Goal: Information Seeking & Learning: Learn about a topic

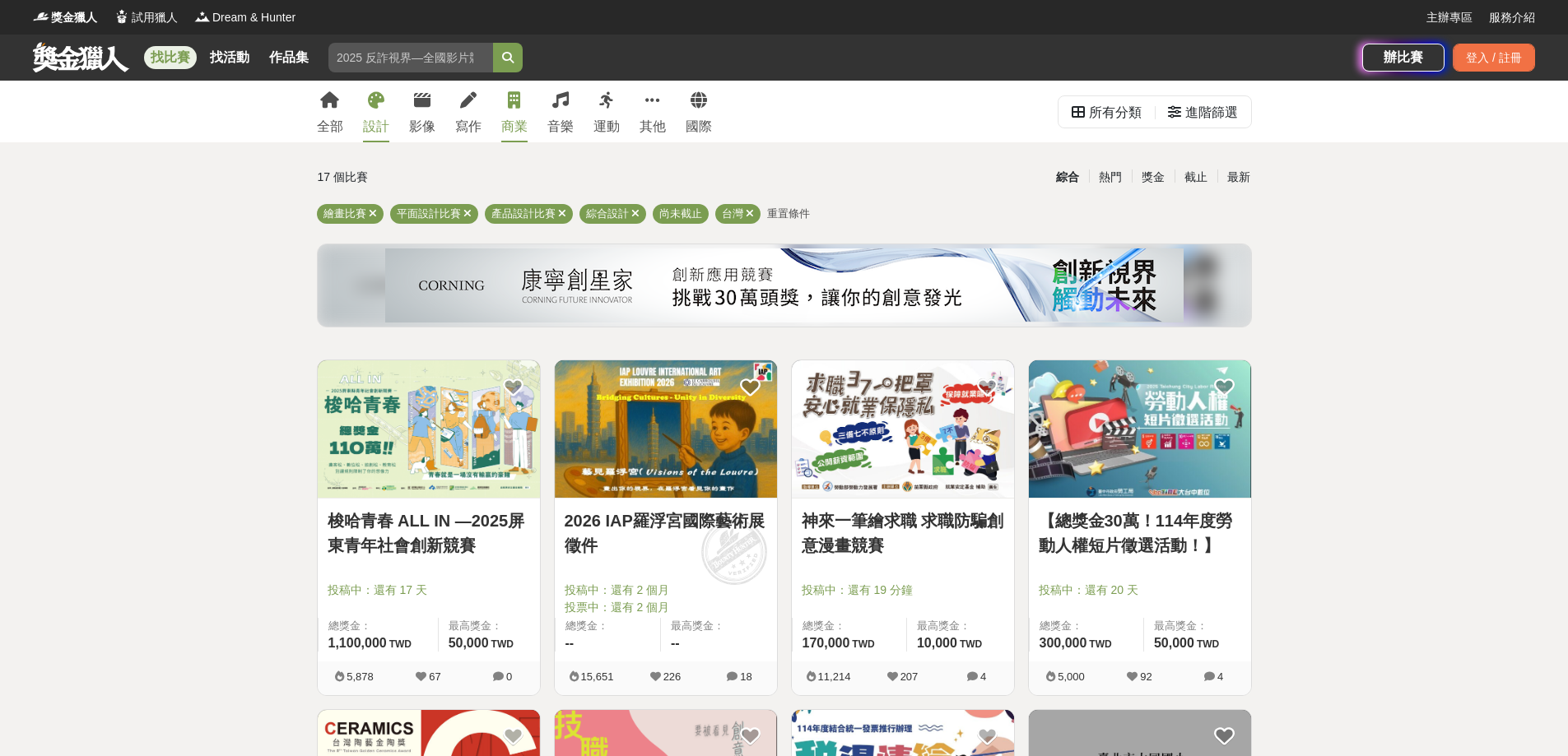
click at [520, 109] on icon at bounding box center [514, 100] width 12 height 16
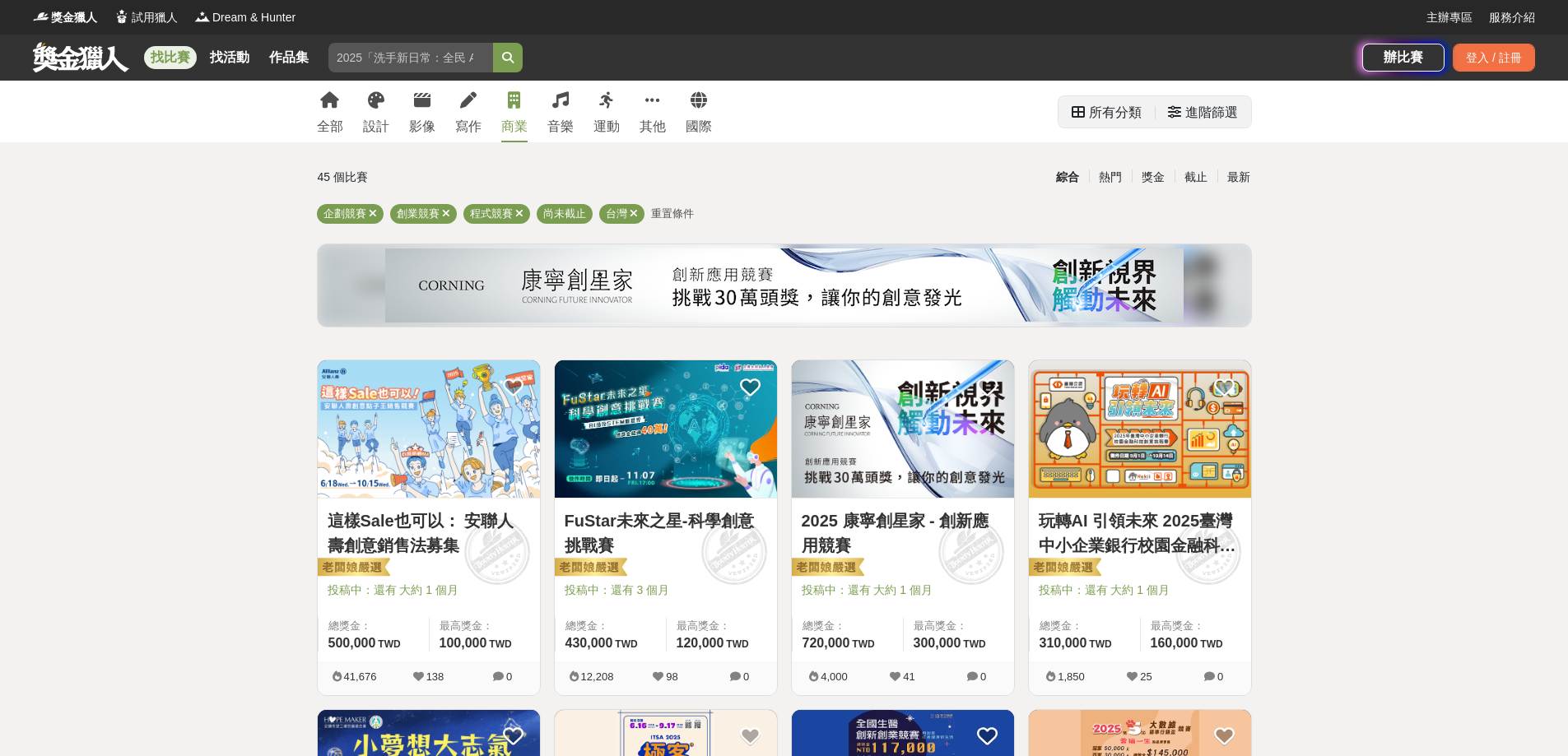
click at [1191, 116] on div "進階篩選" at bounding box center [1211, 112] width 52 height 33
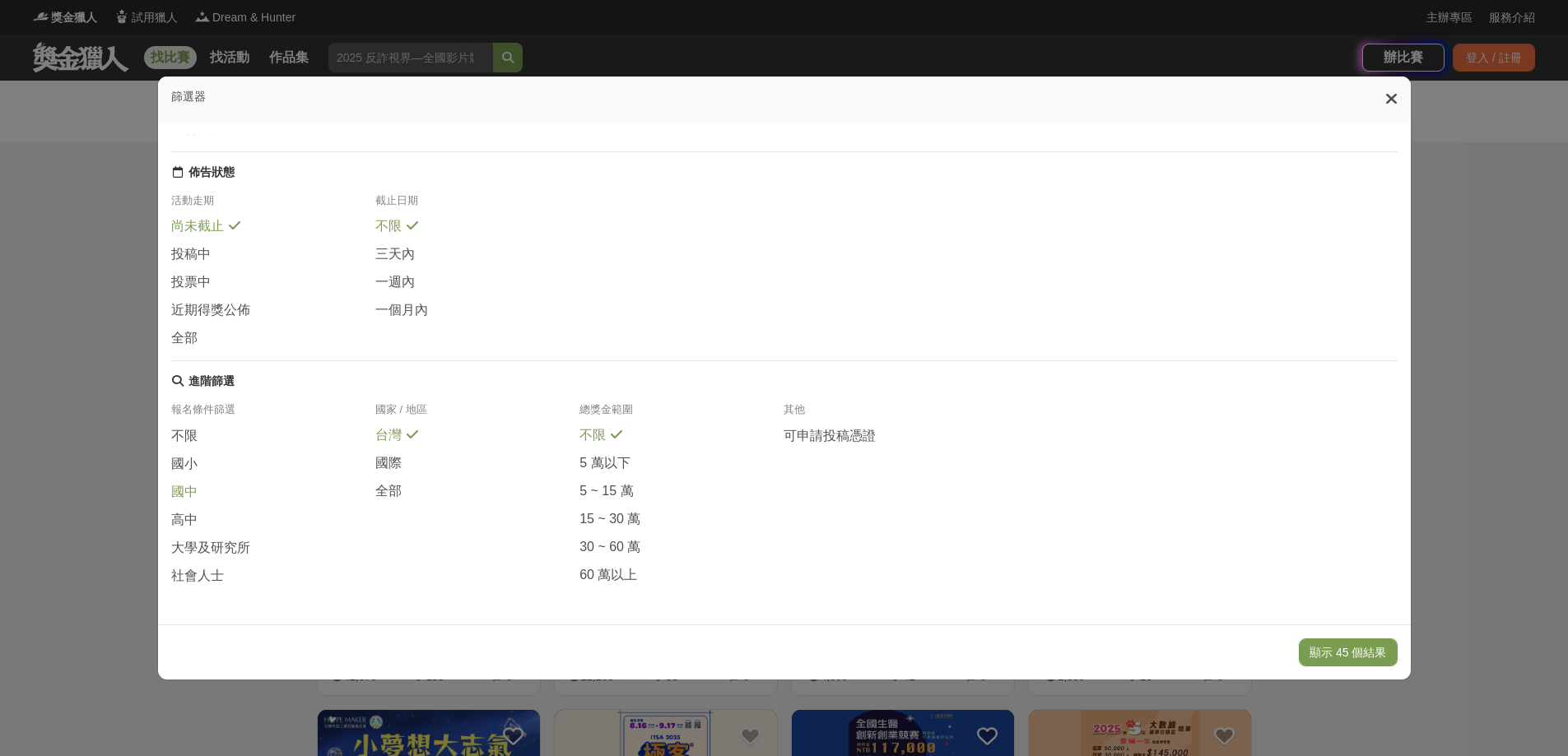
scroll to position [241, 0]
click at [212, 589] on div "報名條件篩選 不限 國小 國中 高中 大學及研究所 社會人士 國家 / 地區 台灣 國際 全部 總獎金範圍 不限 5 萬以下 5 ~ 15 萬 15 ~ 30…" at bounding box center [784, 500] width 1226 height 196
drag, startPoint x: 210, startPoint y: 577, endPoint x: 210, endPoint y: 562, distance: 15.0
click at [209, 577] on span "社會人士" at bounding box center [197, 577] width 52 height 17
click at [205, 428] on span at bounding box center [208, 434] width 13 height 13
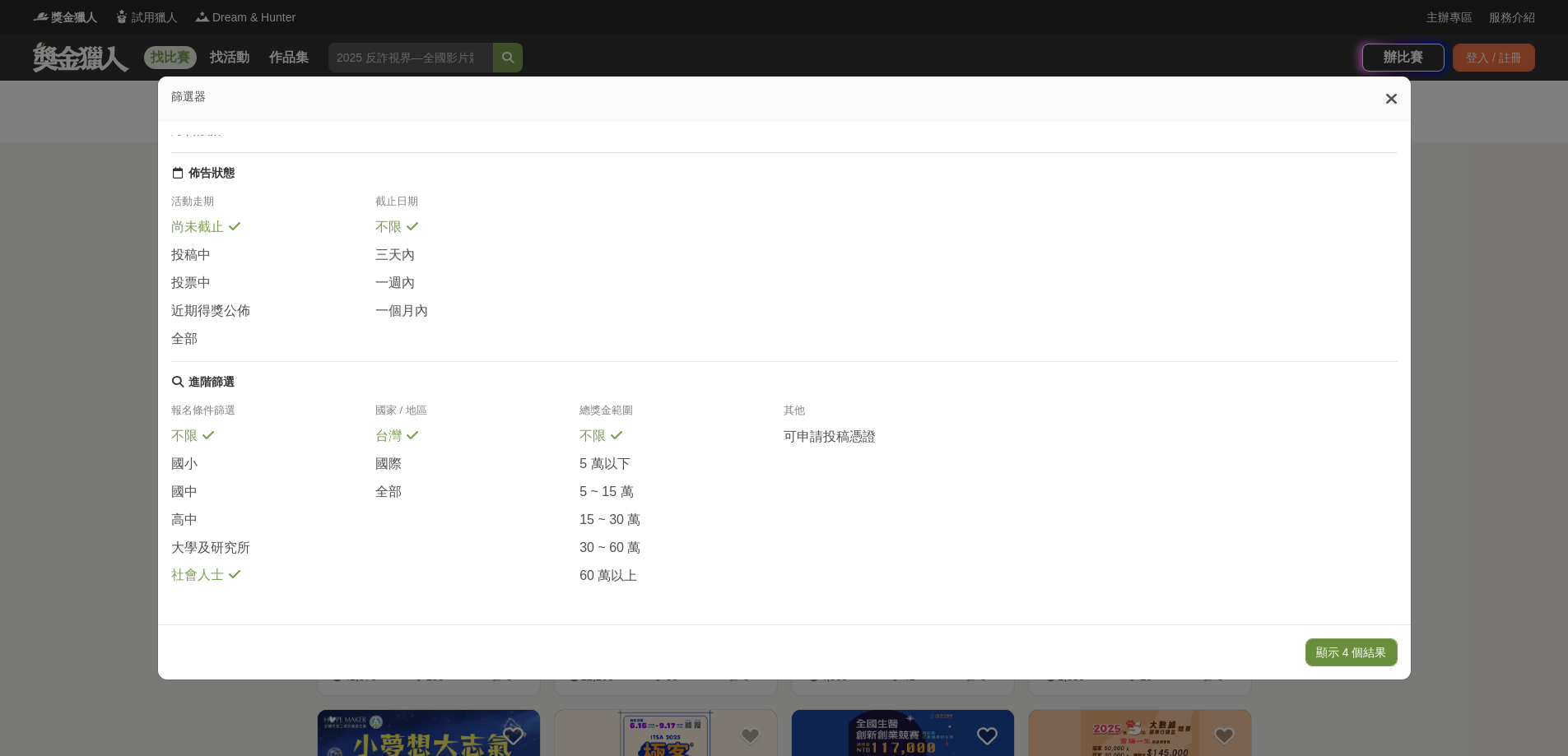
click at [1323, 659] on button "顯示 4 個結果" at bounding box center [1351, 652] width 92 height 28
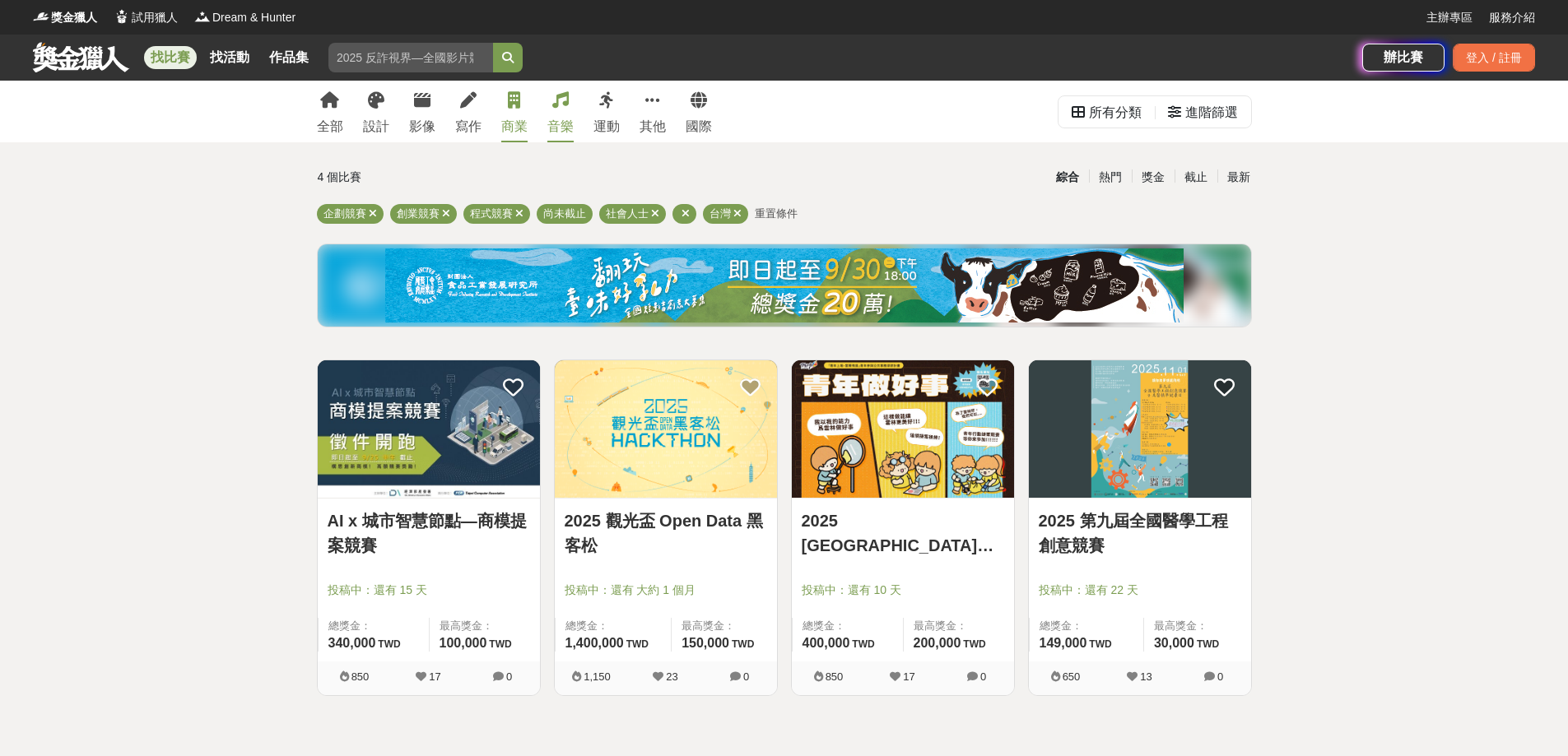
click at [573, 125] on div "音樂" at bounding box center [560, 126] width 27 height 20
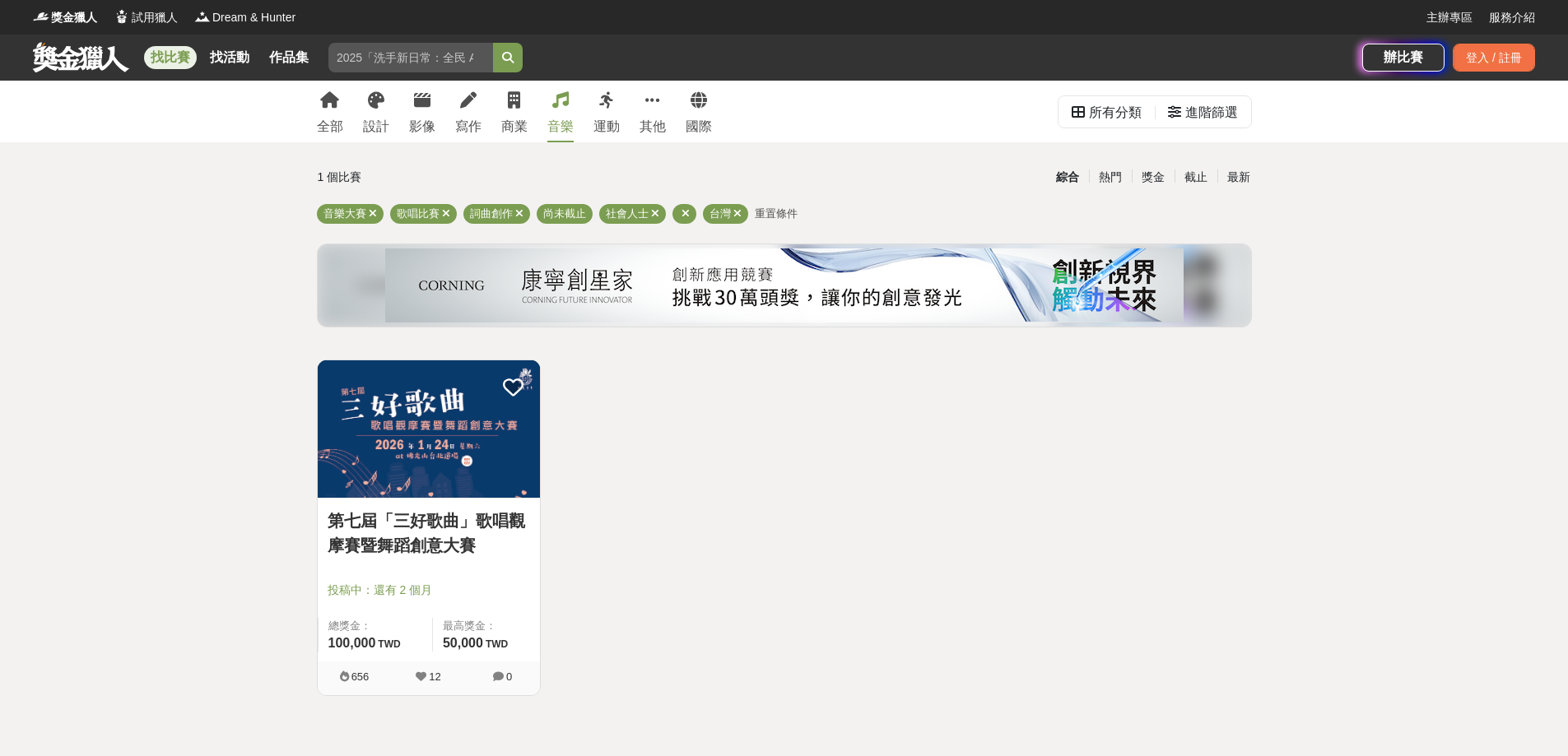
drag, startPoint x: 458, startPoint y: 130, endPoint x: 431, endPoint y: 119, distance: 29.2
click at [457, 130] on div "全部 設計 影像 寫作 商業 音樂 運動 其他 國際" at bounding box center [514, 112] width 415 height 62
click at [431, 119] on div "影像" at bounding box center [422, 126] width 27 height 20
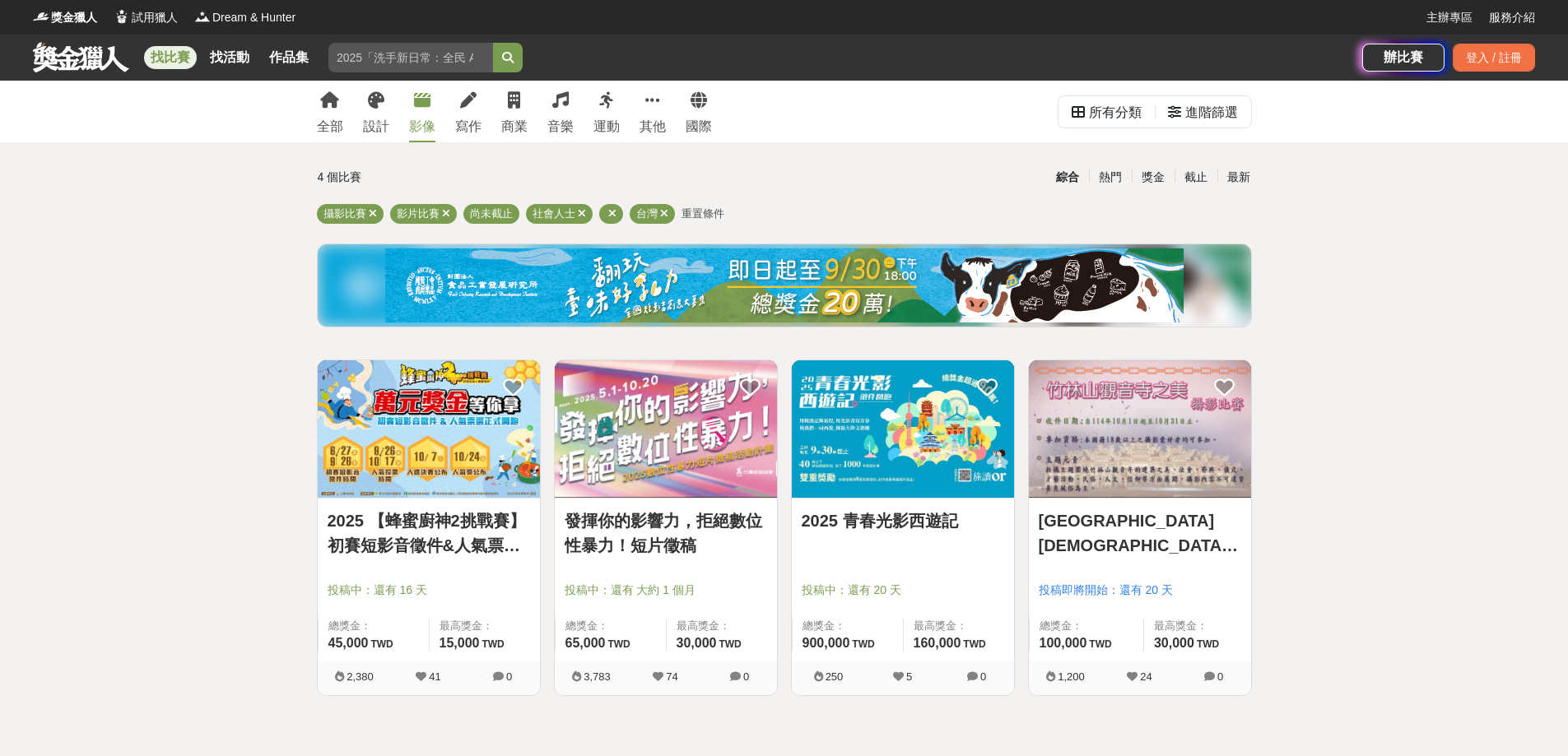
click at [728, 558] on link "發揮你的影響力，拒絕數位性暴力！短片徵稿" at bounding box center [666, 534] width 203 height 50
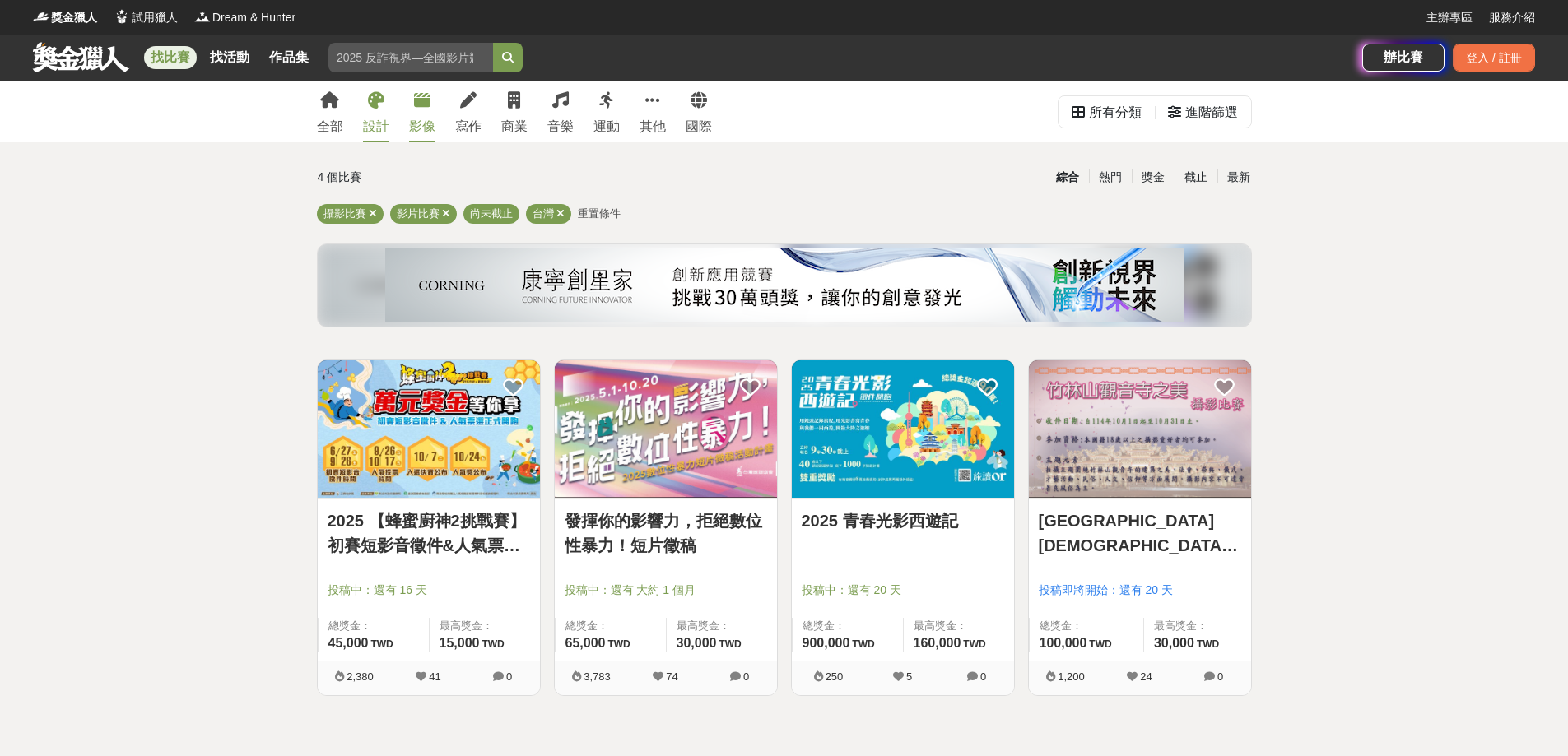
click at [390, 122] on div "設計" at bounding box center [376, 126] width 27 height 20
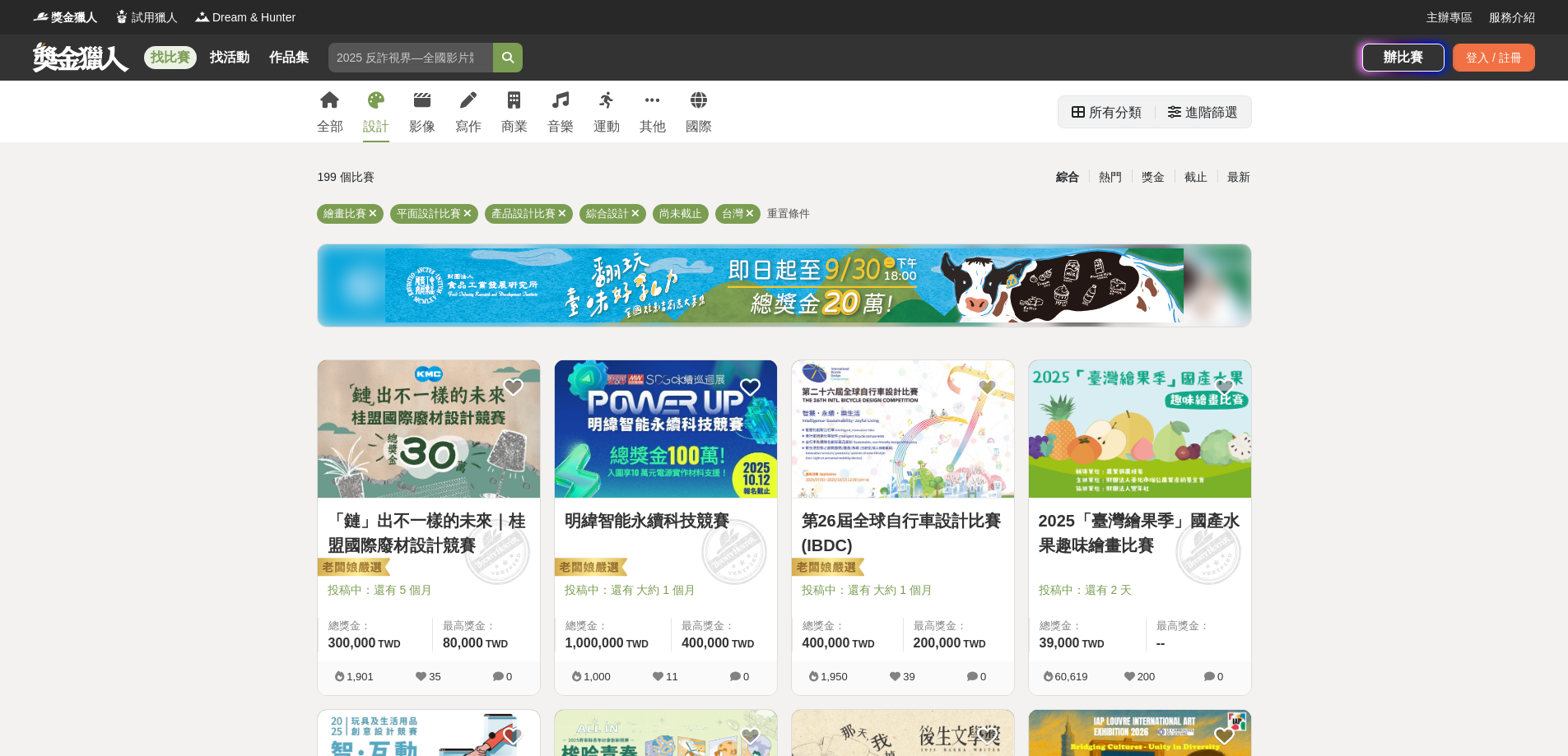
click at [1187, 110] on div "進階篩選" at bounding box center [1211, 112] width 52 height 33
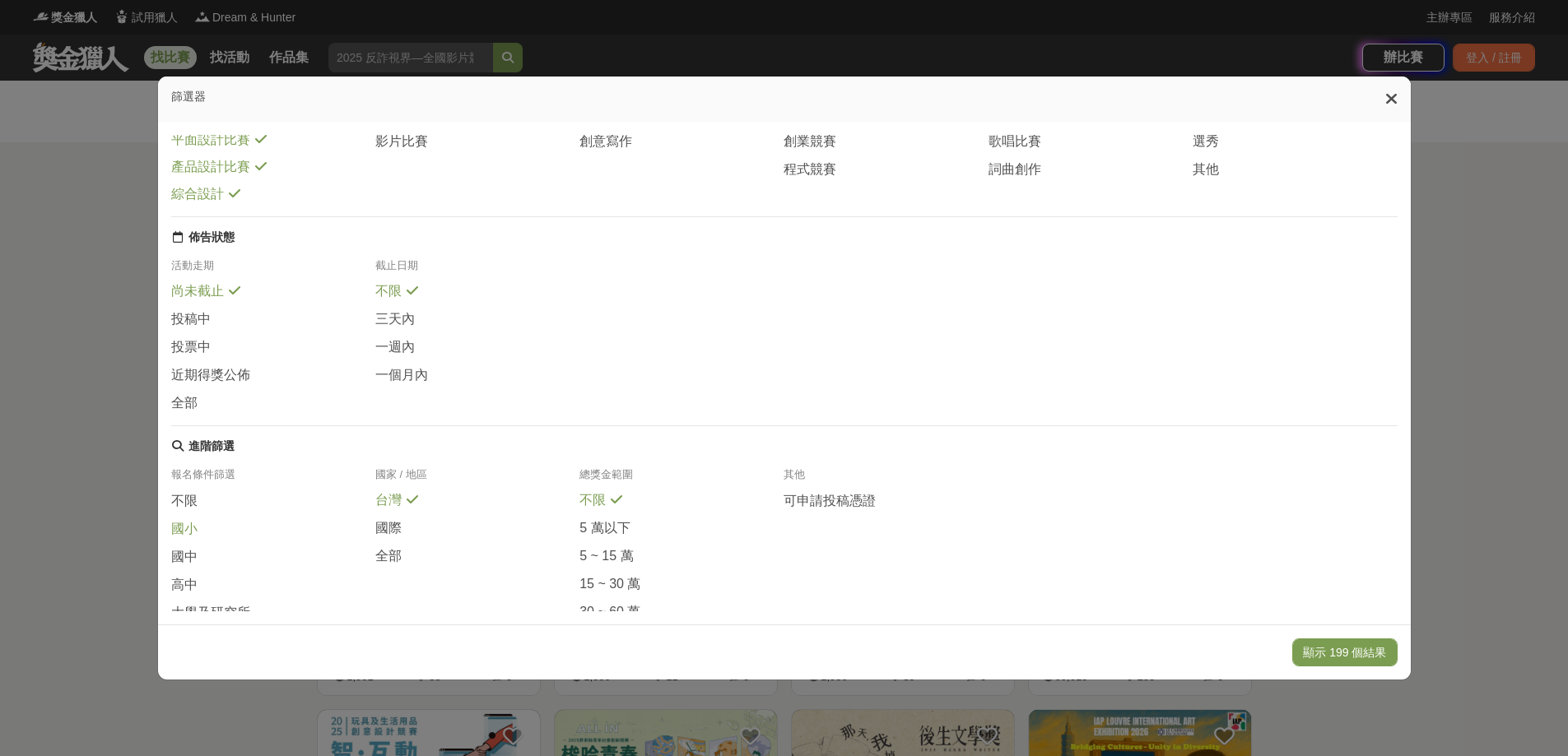
scroll to position [241, 0]
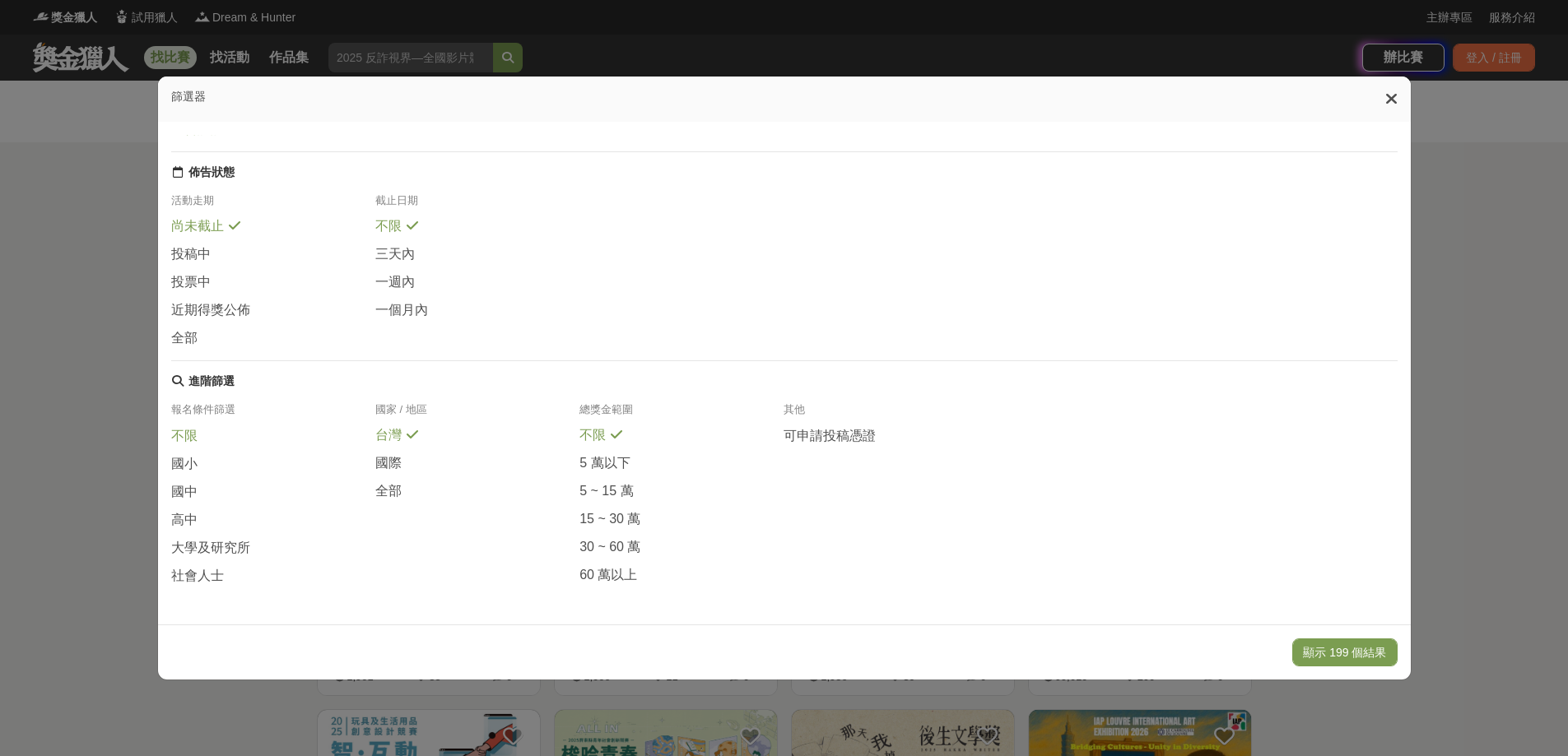
click at [185, 428] on span "不限" at bounding box center [184, 437] width 27 height 17
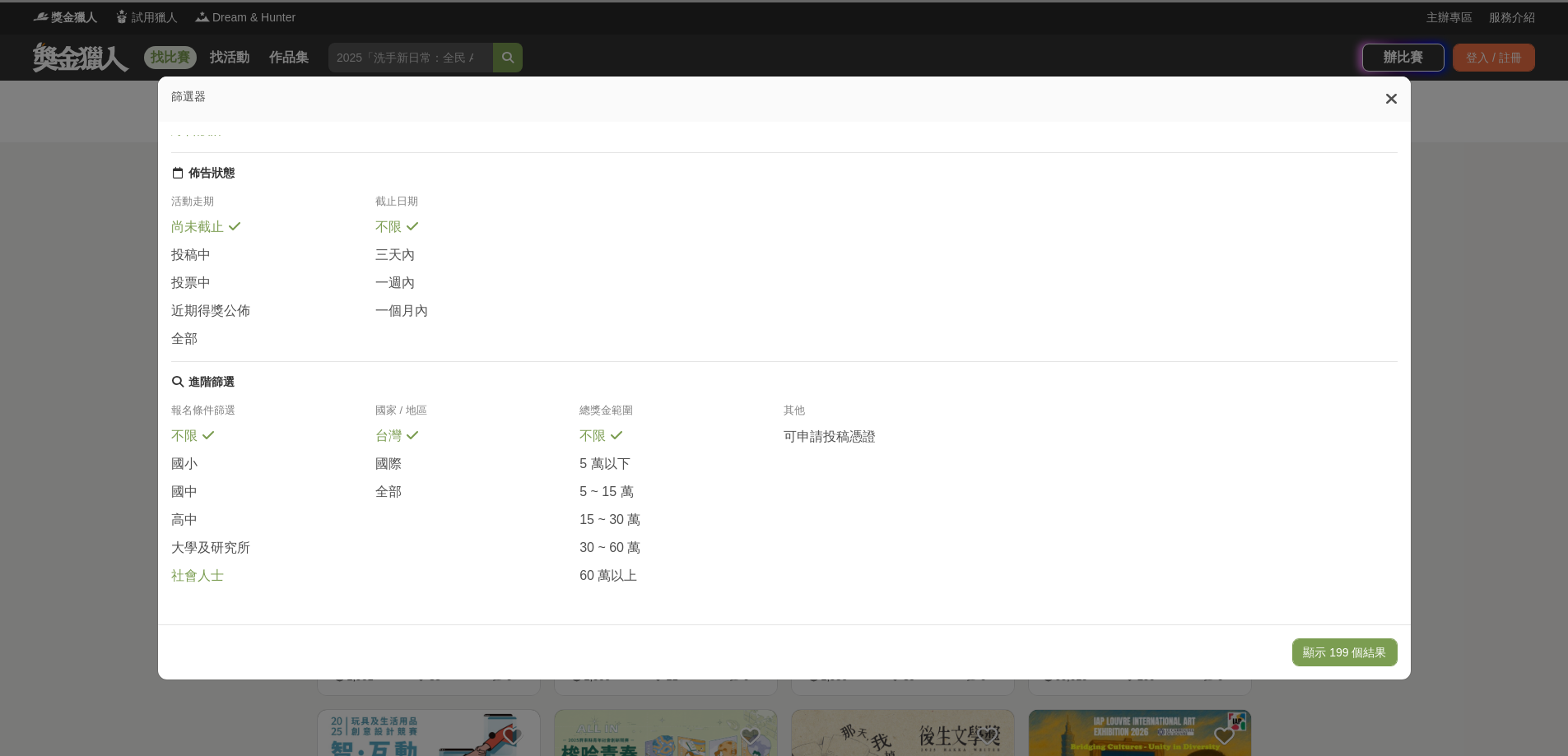
click at [212, 574] on span "社會人士" at bounding box center [197, 577] width 52 height 17
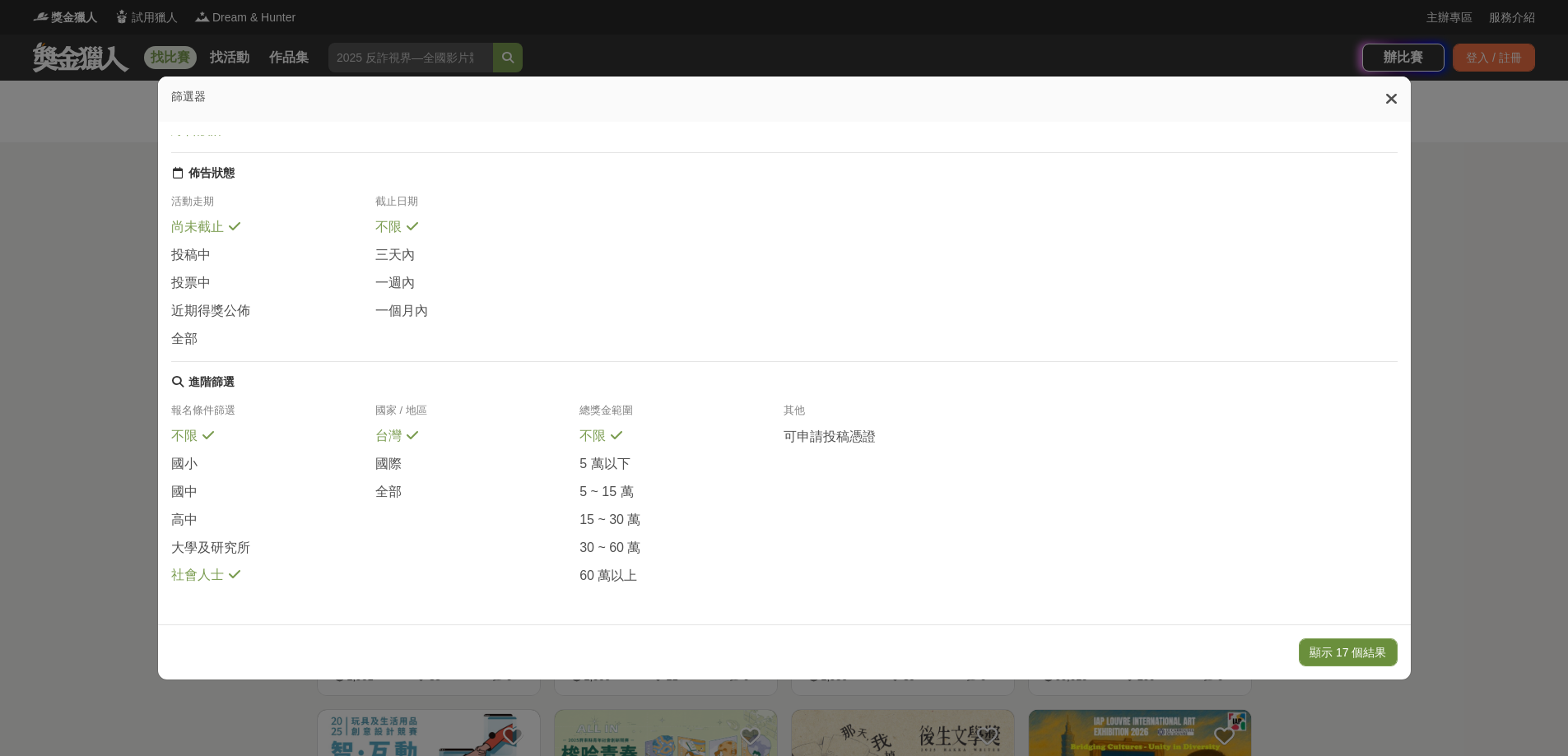
click at [1326, 653] on button "顯示 17 個結果" at bounding box center [1347, 652] width 98 height 28
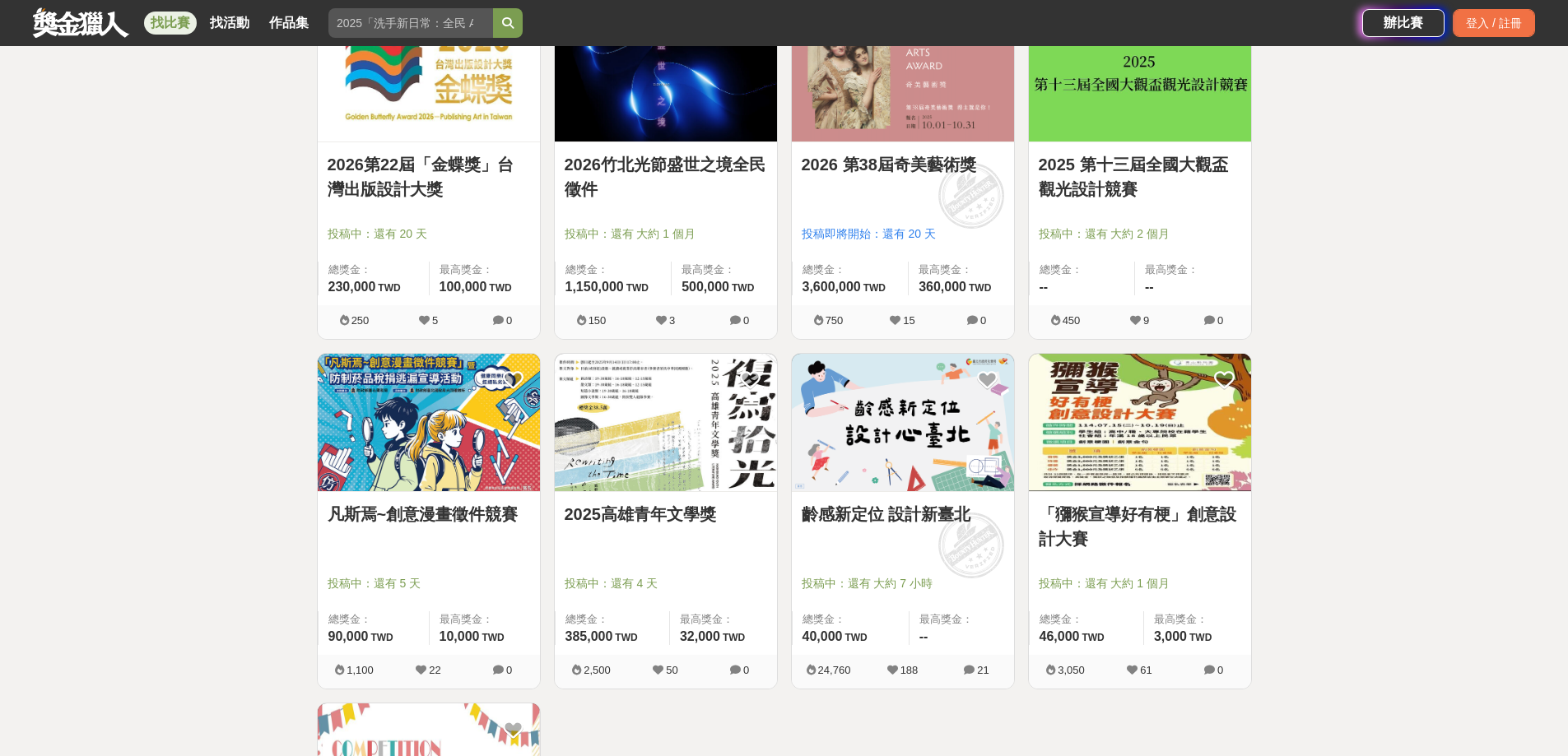
scroll to position [1069, 0]
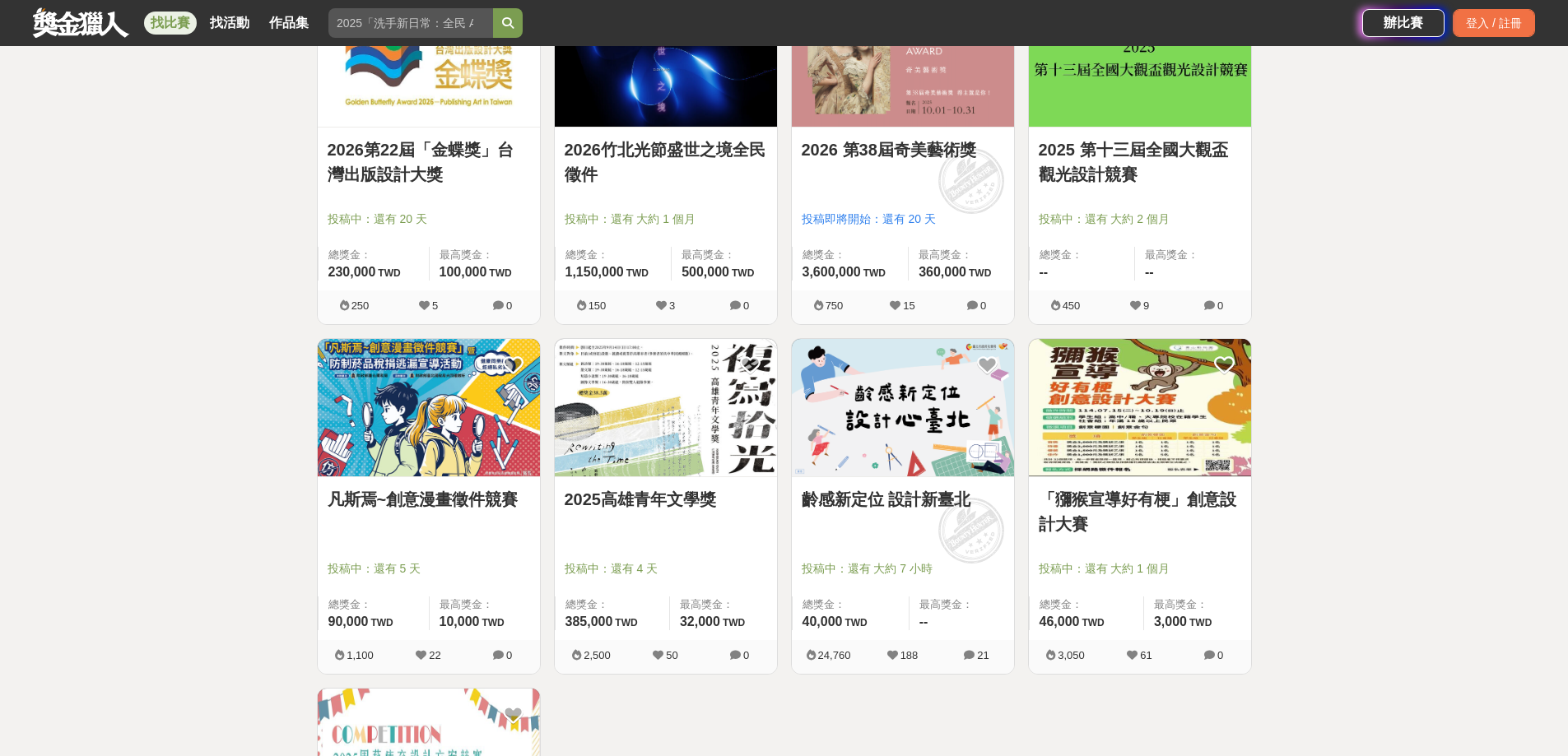
click at [487, 511] on link "凡斯焉~創意漫畫徵件競賽" at bounding box center [429, 499] width 203 height 25
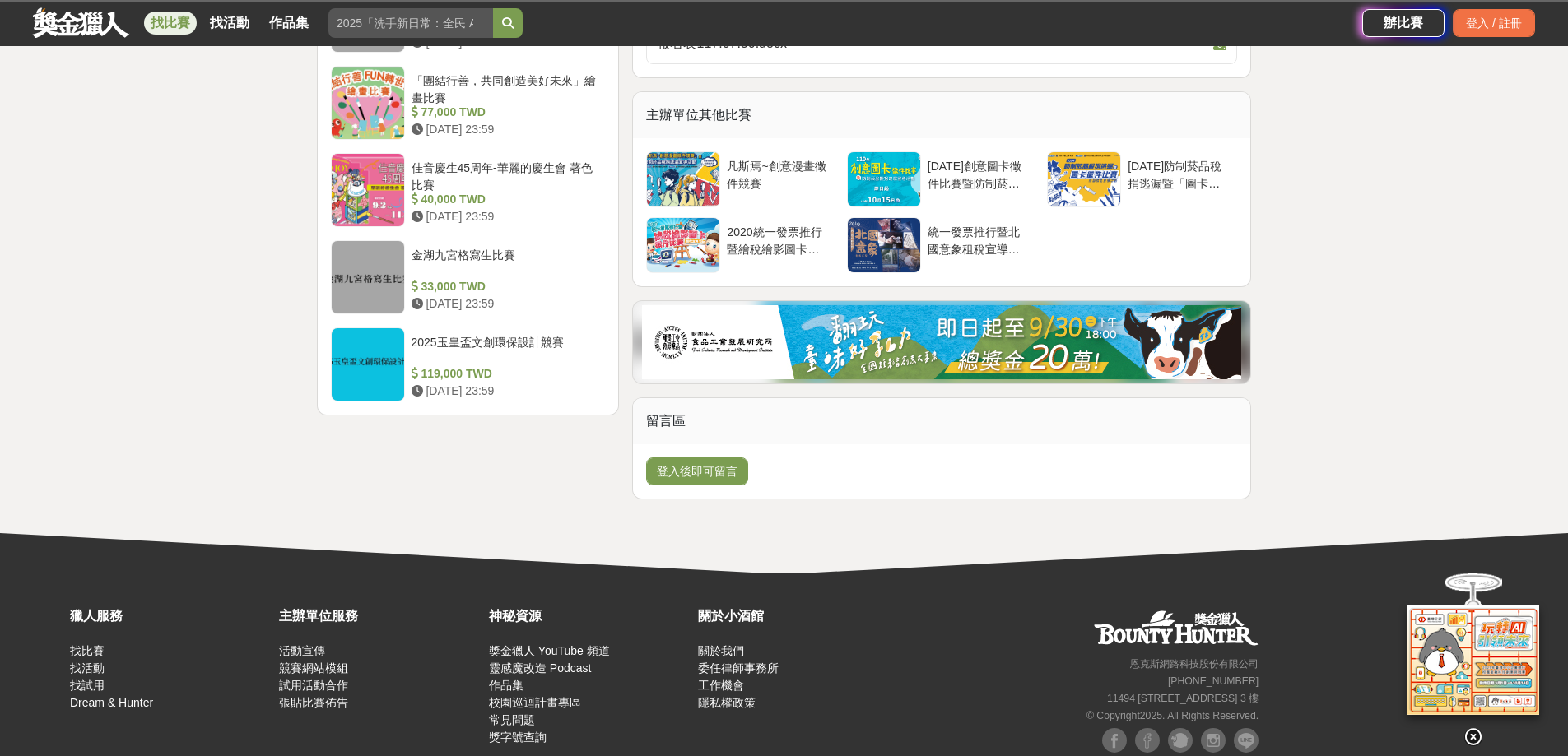
scroll to position [2139, 0]
